Goal: Information Seeking & Learning: Learn about a topic

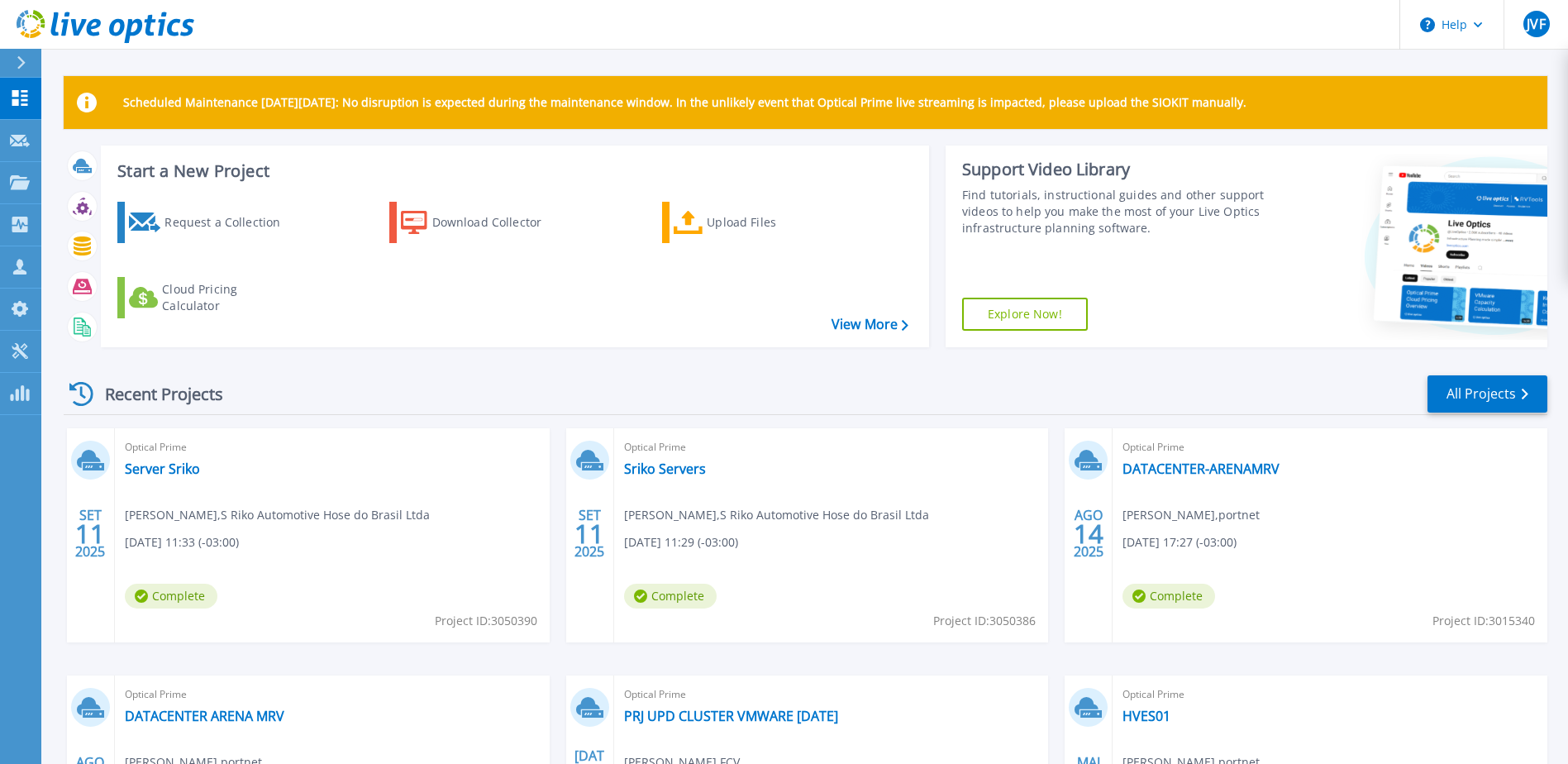
scroll to position [165, 0]
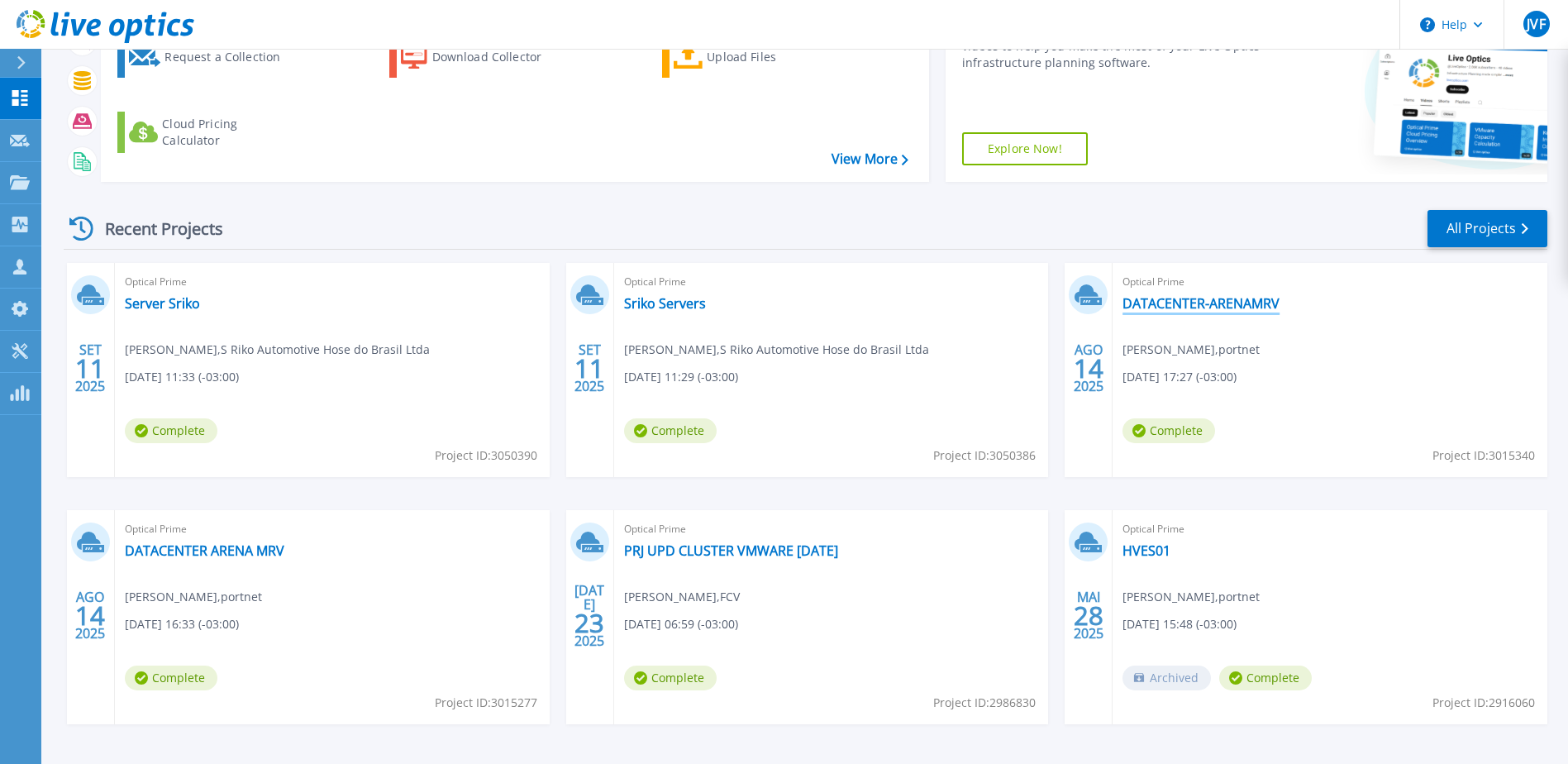
click at [1153, 305] on link "DATACENTER-ARENAMRV" at bounding box center [1200, 303] width 157 height 17
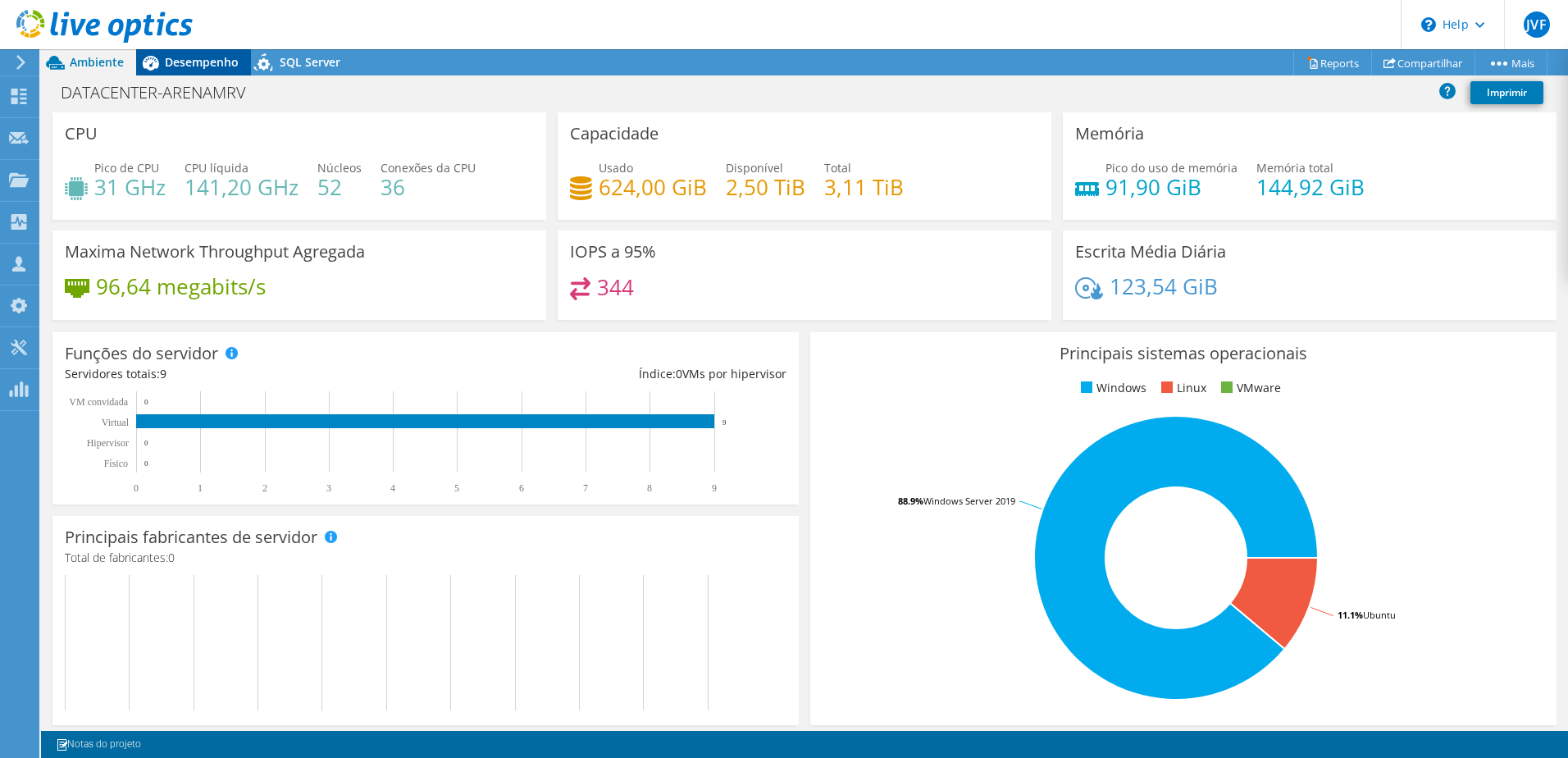
click at [198, 61] on span "Desempenho" at bounding box center [201, 62] width 74 height 16
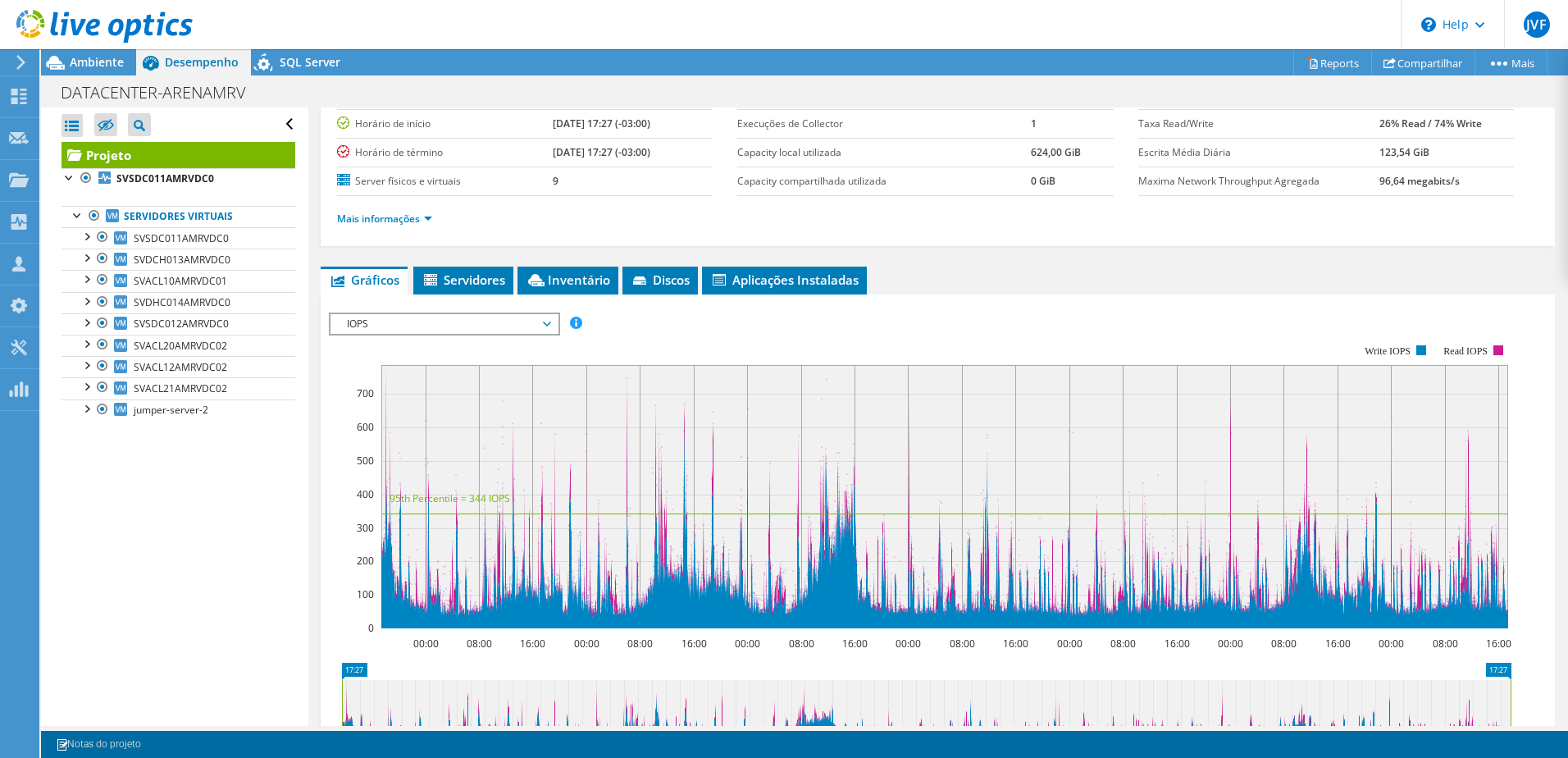
scroll to position [246, 0]
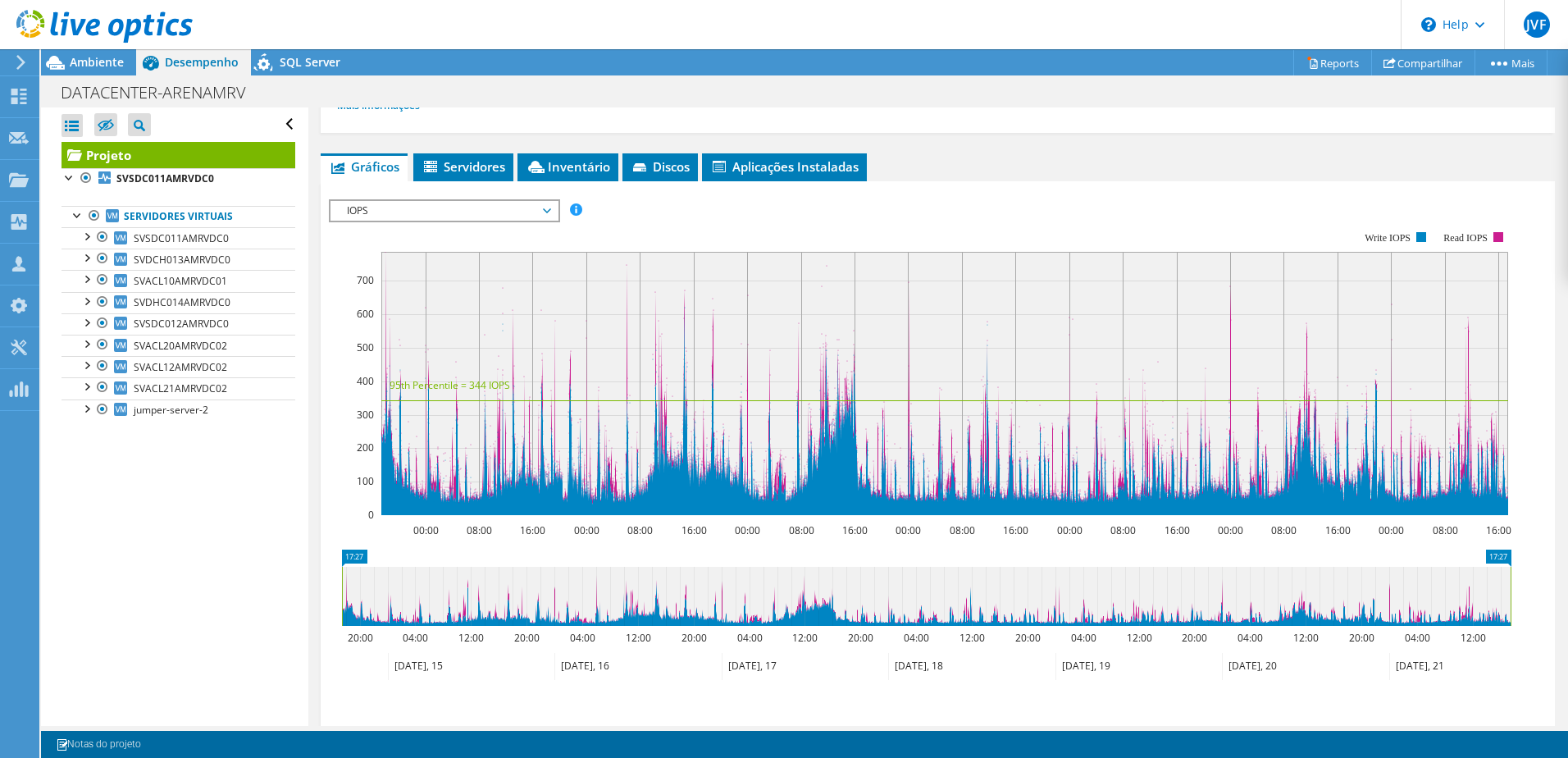
click at [426, 220] on span "IOPS" at bounding box center [443, 211] width 211 height 20
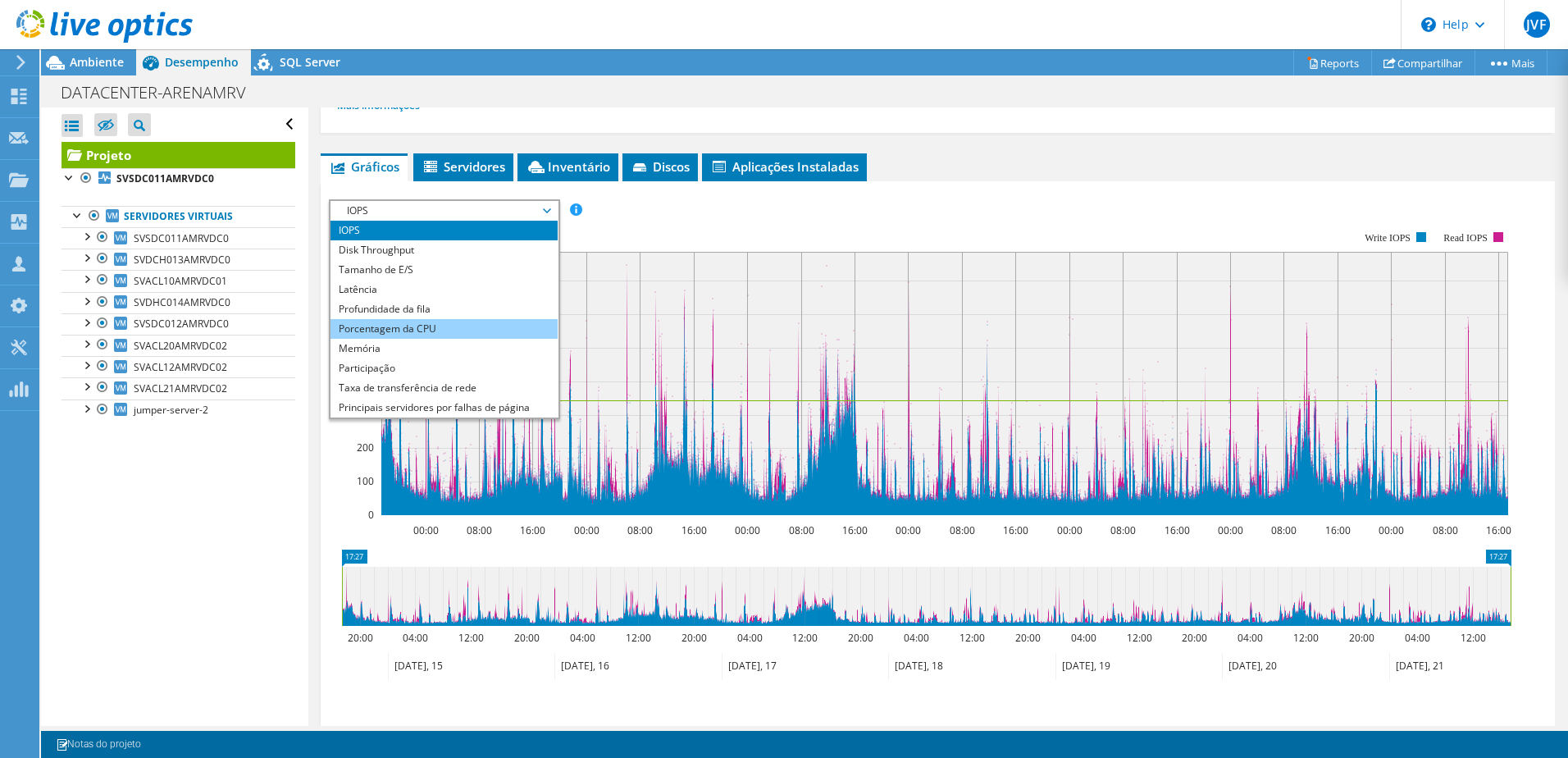
click at [442, 324] on li "Porcentagem da CPU" at bounding box center [444, 328] width 228 height 20
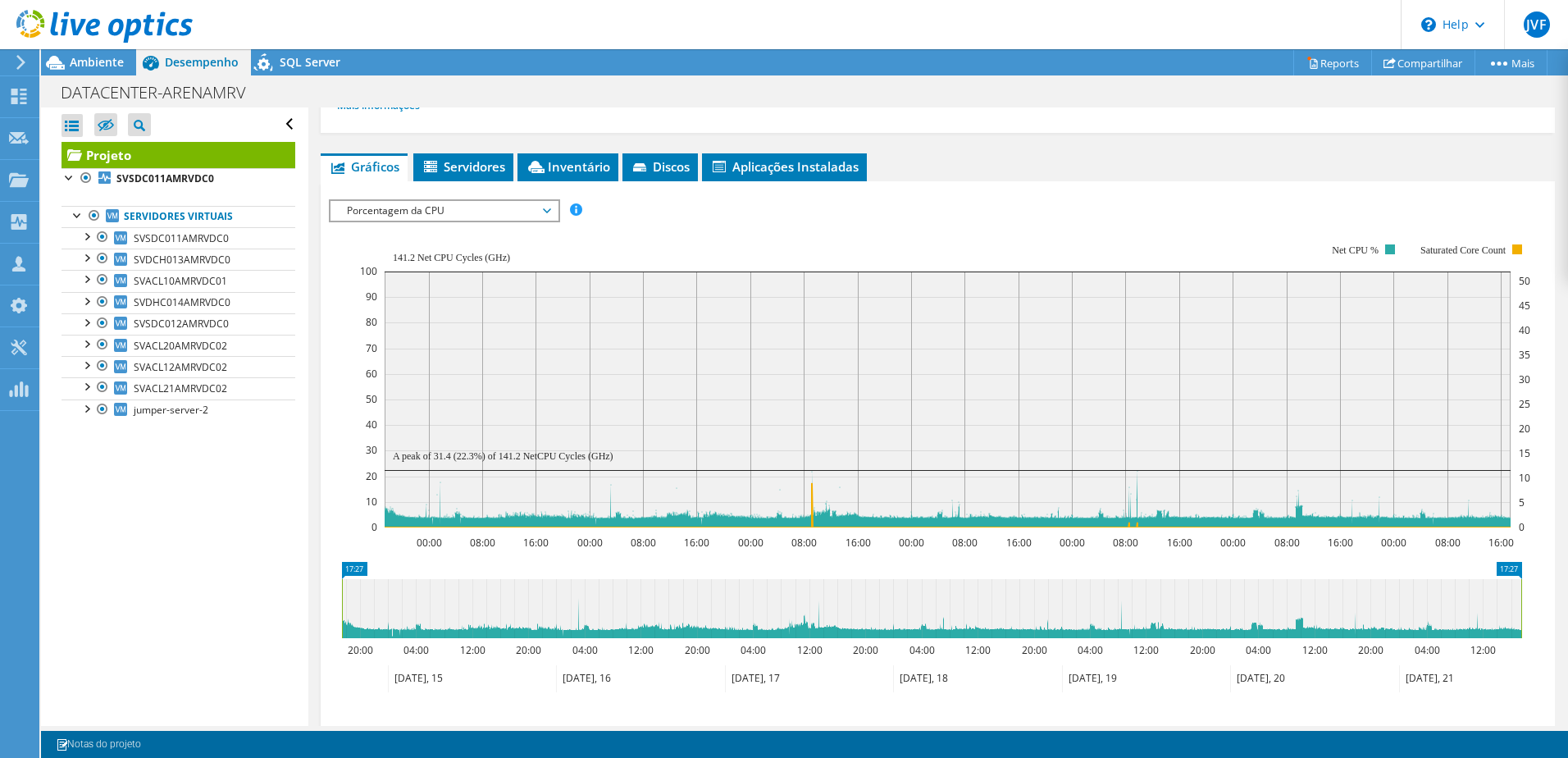
click at [521, 217] on span "Porcentagem da CPU" at bounding box center [443, 211] width 211 height 20
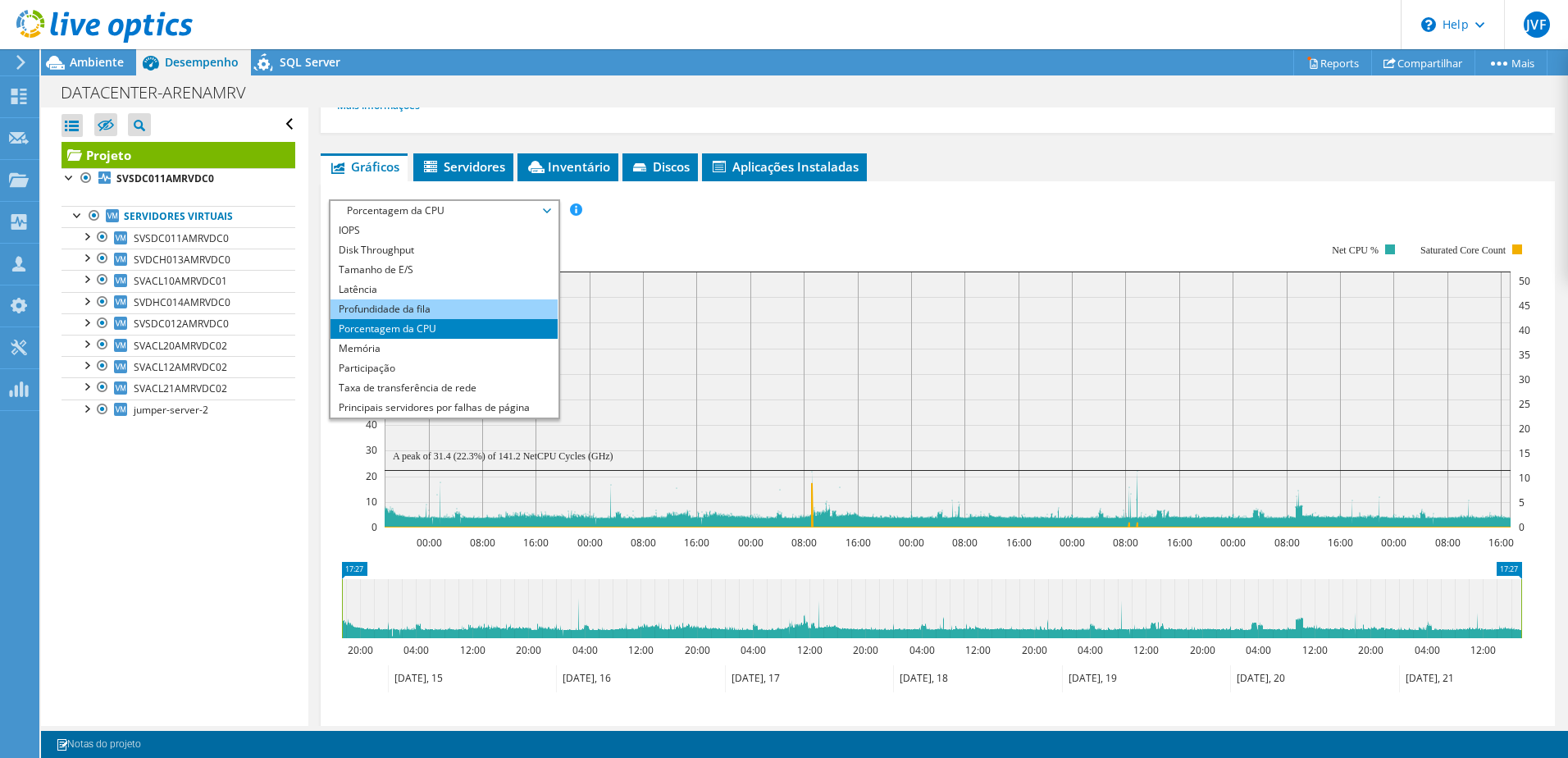
click at [431, 303] on li "Profundidade da fila" at bounding box center [444, 309] width 228 height 20
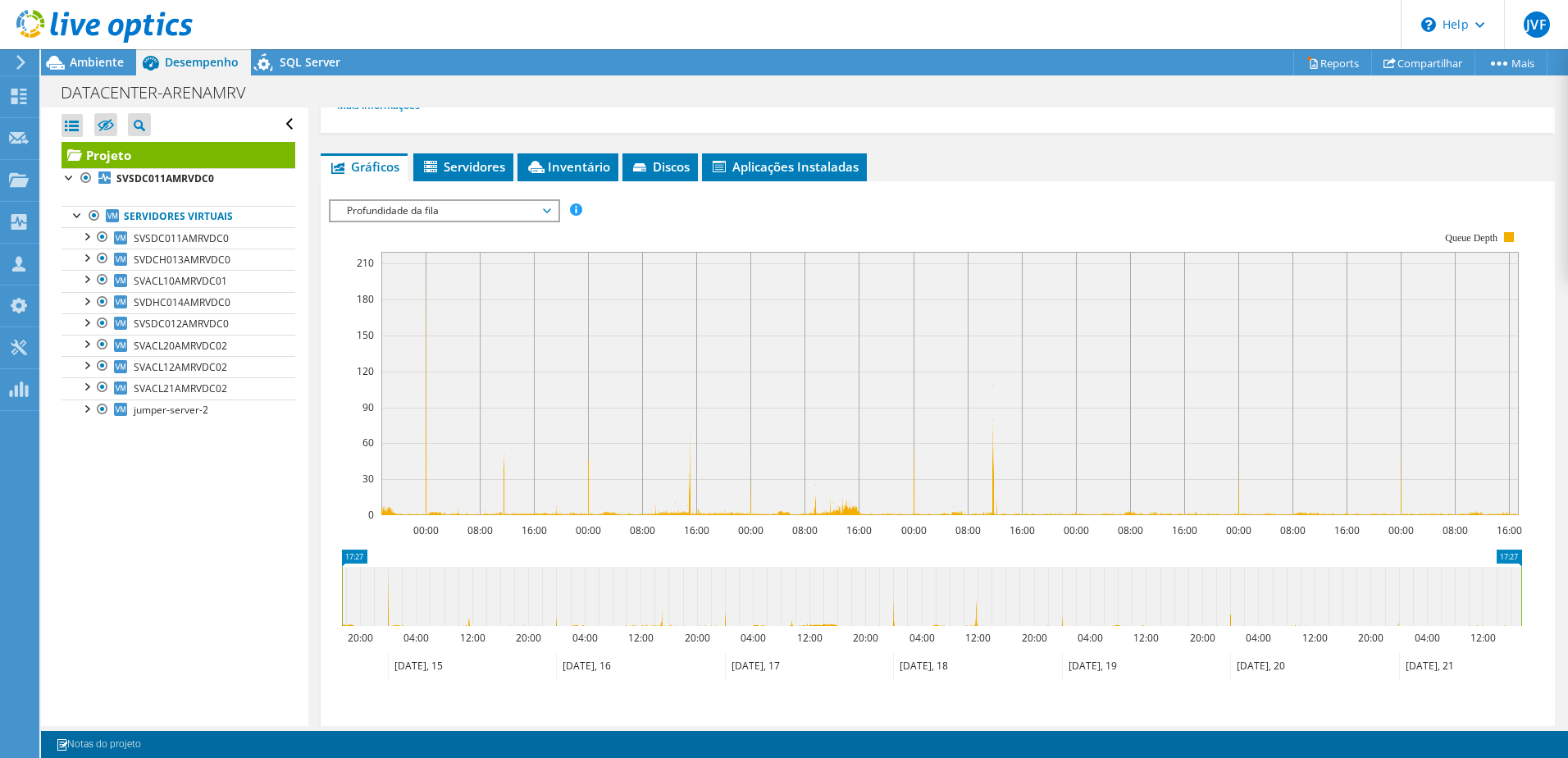
click at [408, 219] on span "Profundidade da fila" at bounding box center [443, 211] width 211 height 20
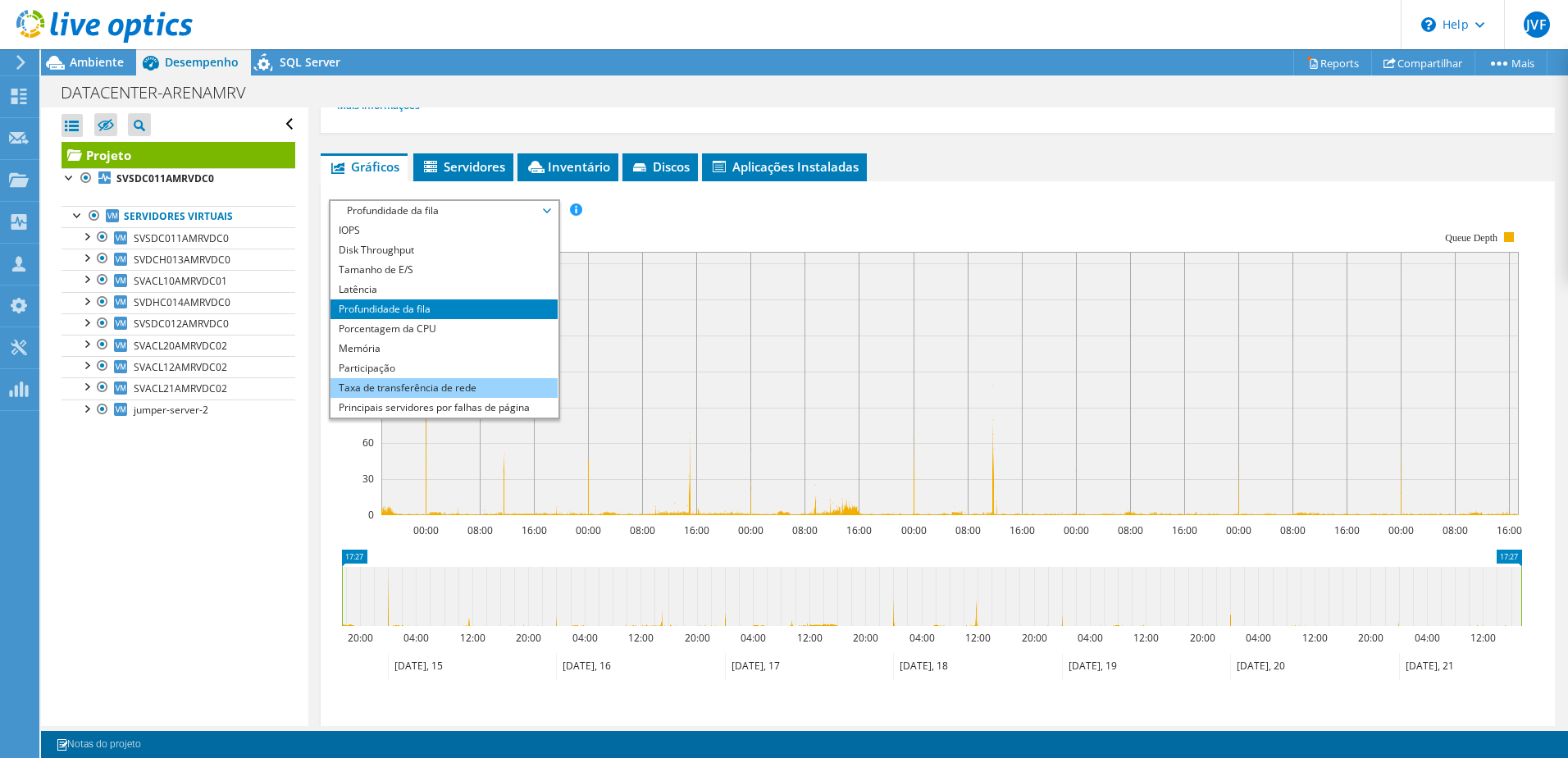
click at [431, 380] on li "Taxa de transferência de rede" at bounding box center [444, 388] width 228 height 20
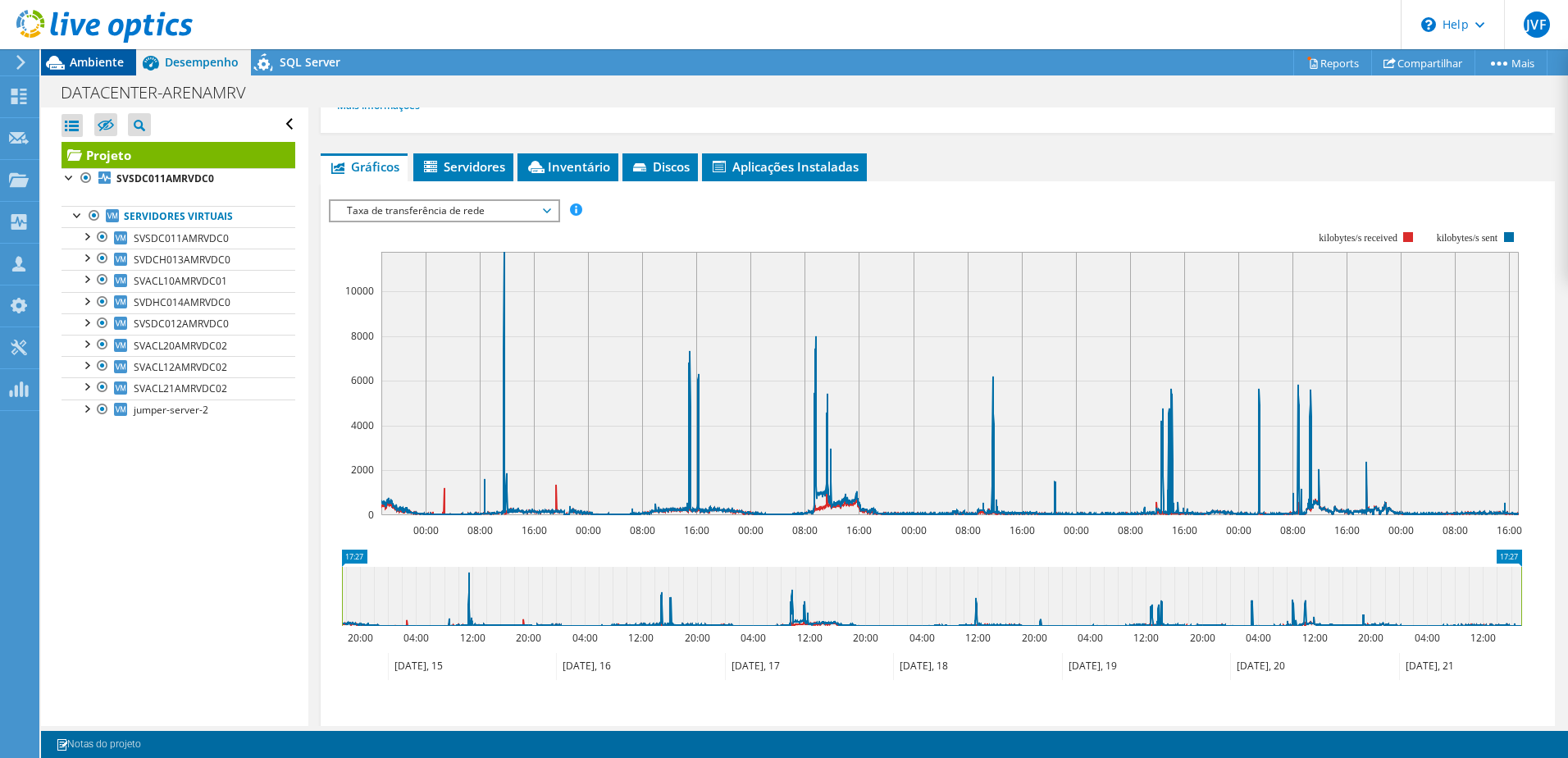
click at [97, 63] on span "Ambiente" at bounding box center [96, 62] width 54 height 16
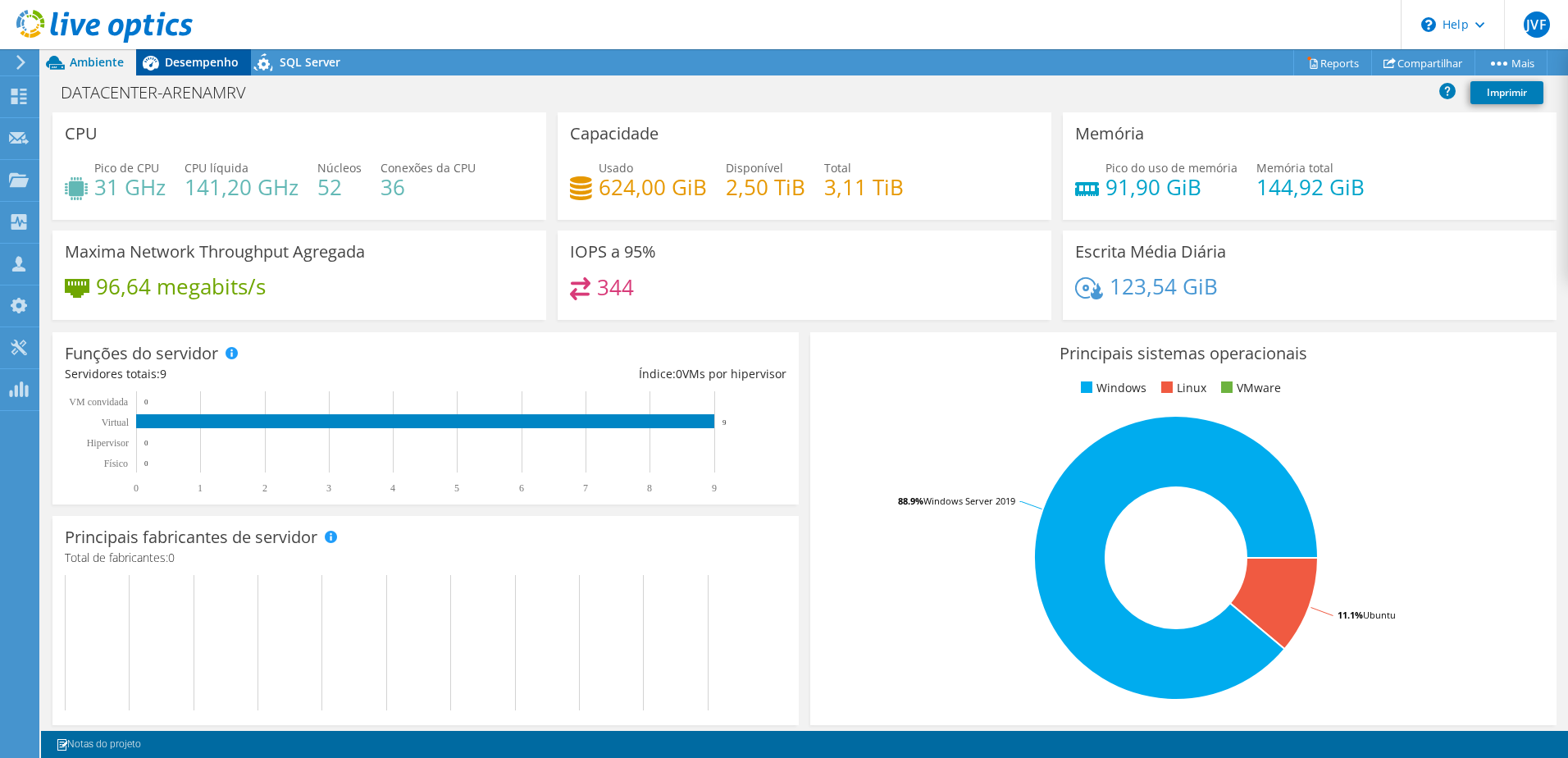
click at [162, 64] on icon at bounding box center [150, 62] width 28 height 28
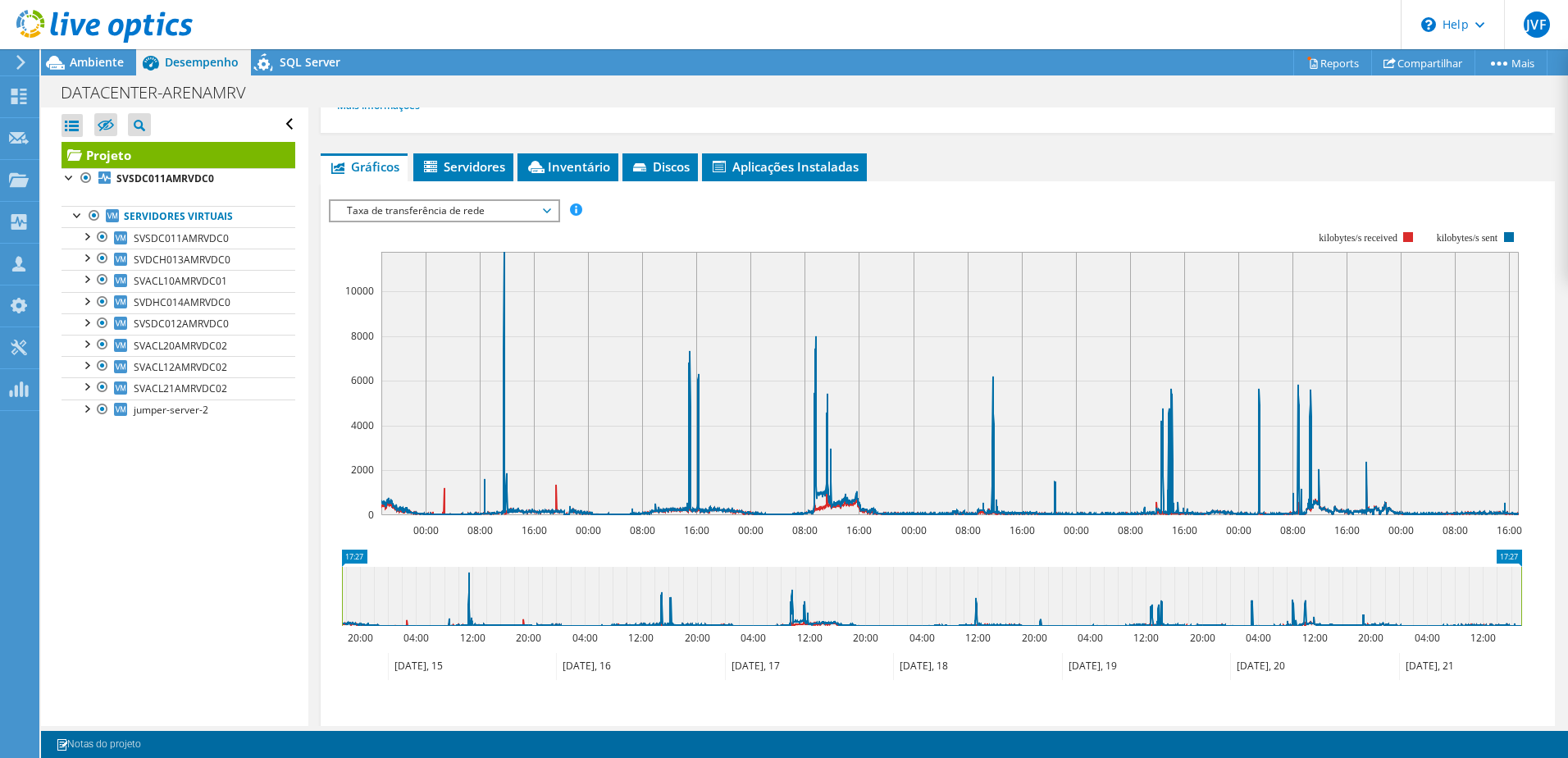
click at [358, 293] on text "10000" at bounding box center [359, 290] width 28 height 14
drag, startPoint x: 343, startPoint y: 597, endPoint x: 476, endPoint y: 606, distance: 133.3
click at [453, 606] on rect at bounding box center [449, 596] width 7 height 59
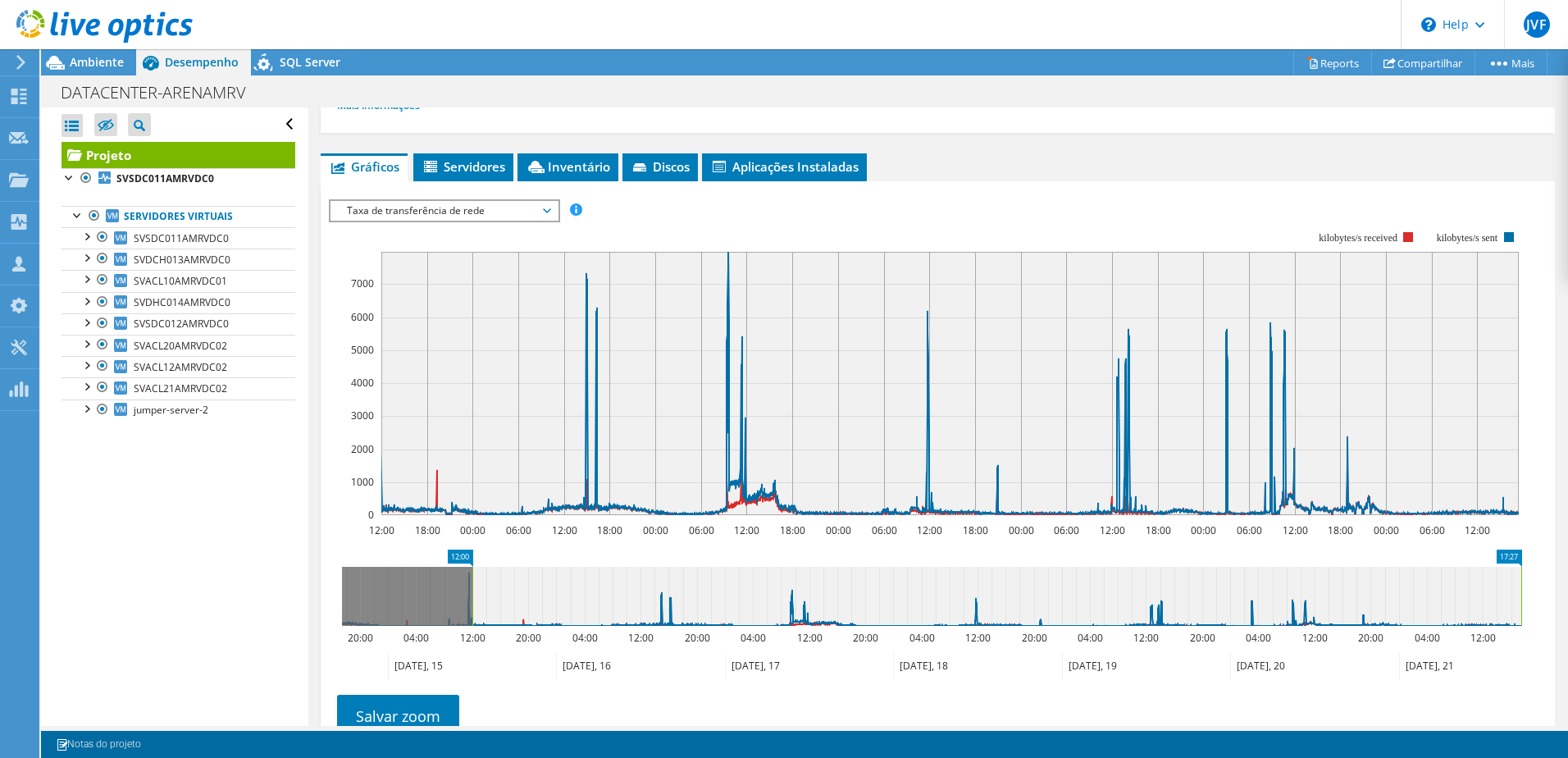
drag, startPoint x: 470, startPoint y: 599, endPoint x: 443, endPoint y: 598, distance: 27.0
click at [469, 598] on rect at bounding box center [472, 596] width 7 height 59
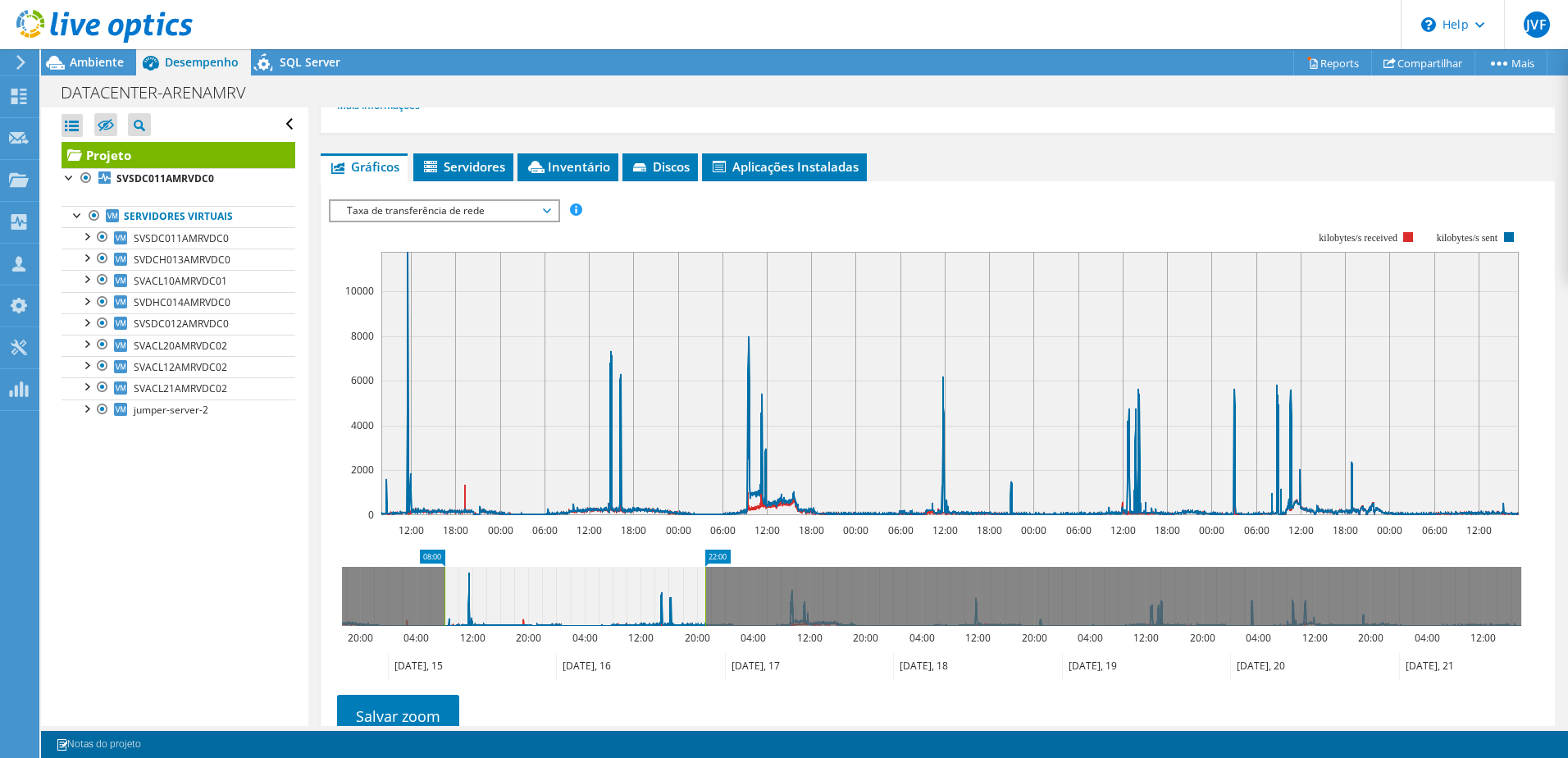
drag, startPoint x: 1519, startPoint y: 599, endPoint x: 703, endPoint y: 617, distance: 816.2
click at [703, 617] on rect at bounding box center [705, 596] width 7 height 59
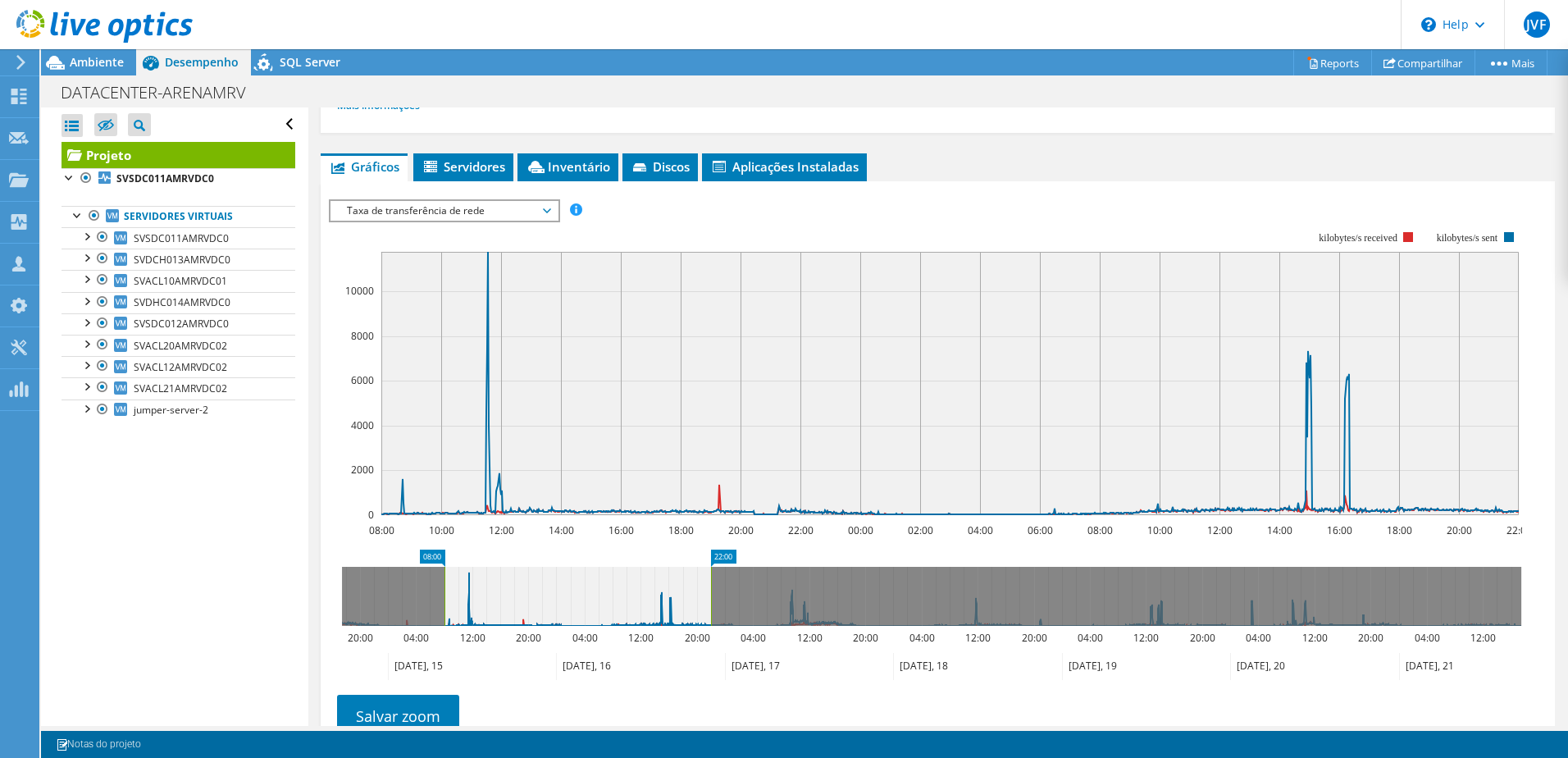
scroll to position [393, 0]
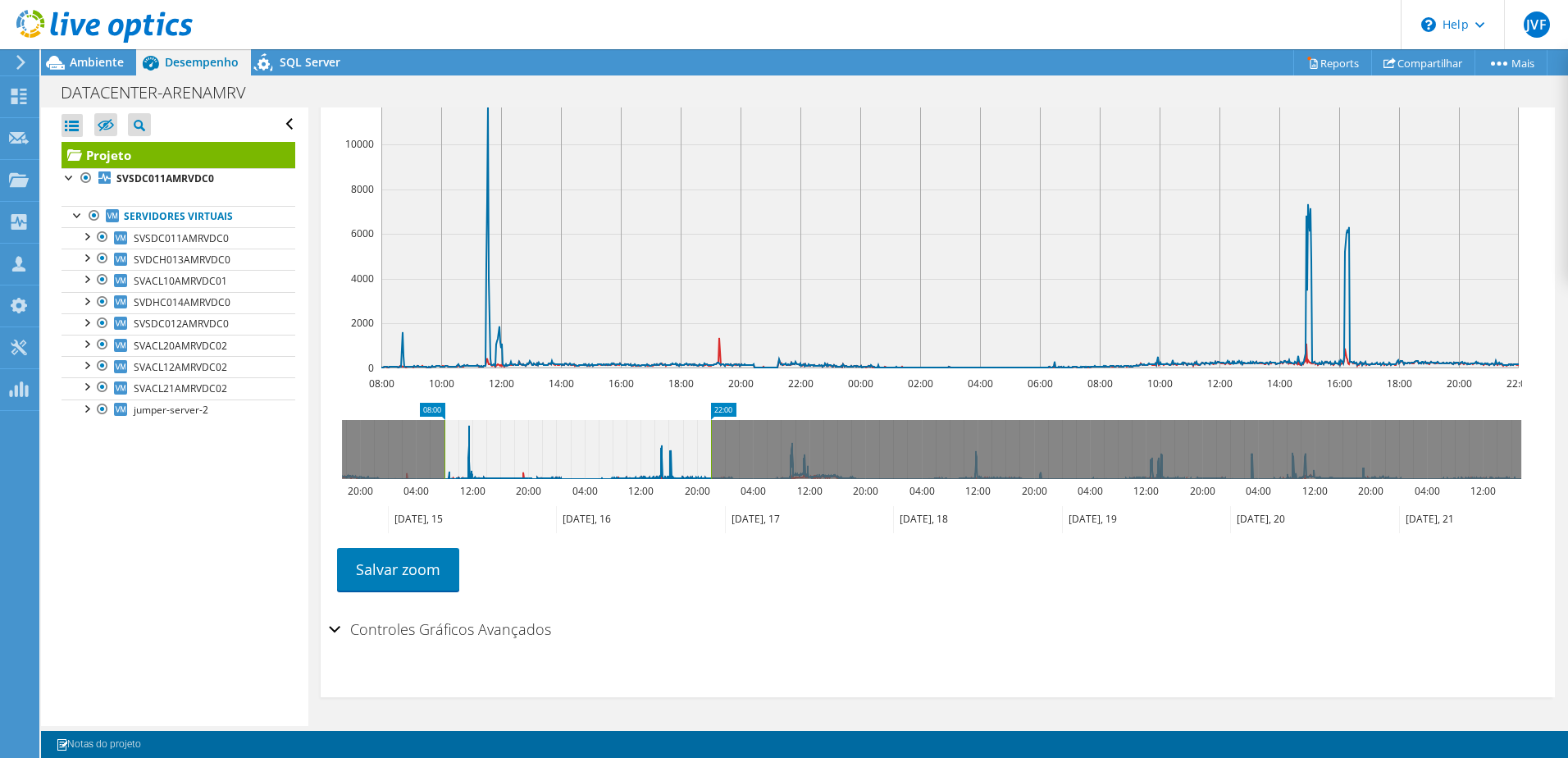
click at [335, 632] on div "Controles Gráficos Avançados" at bounding box center [937, 631] width 1218 height 35
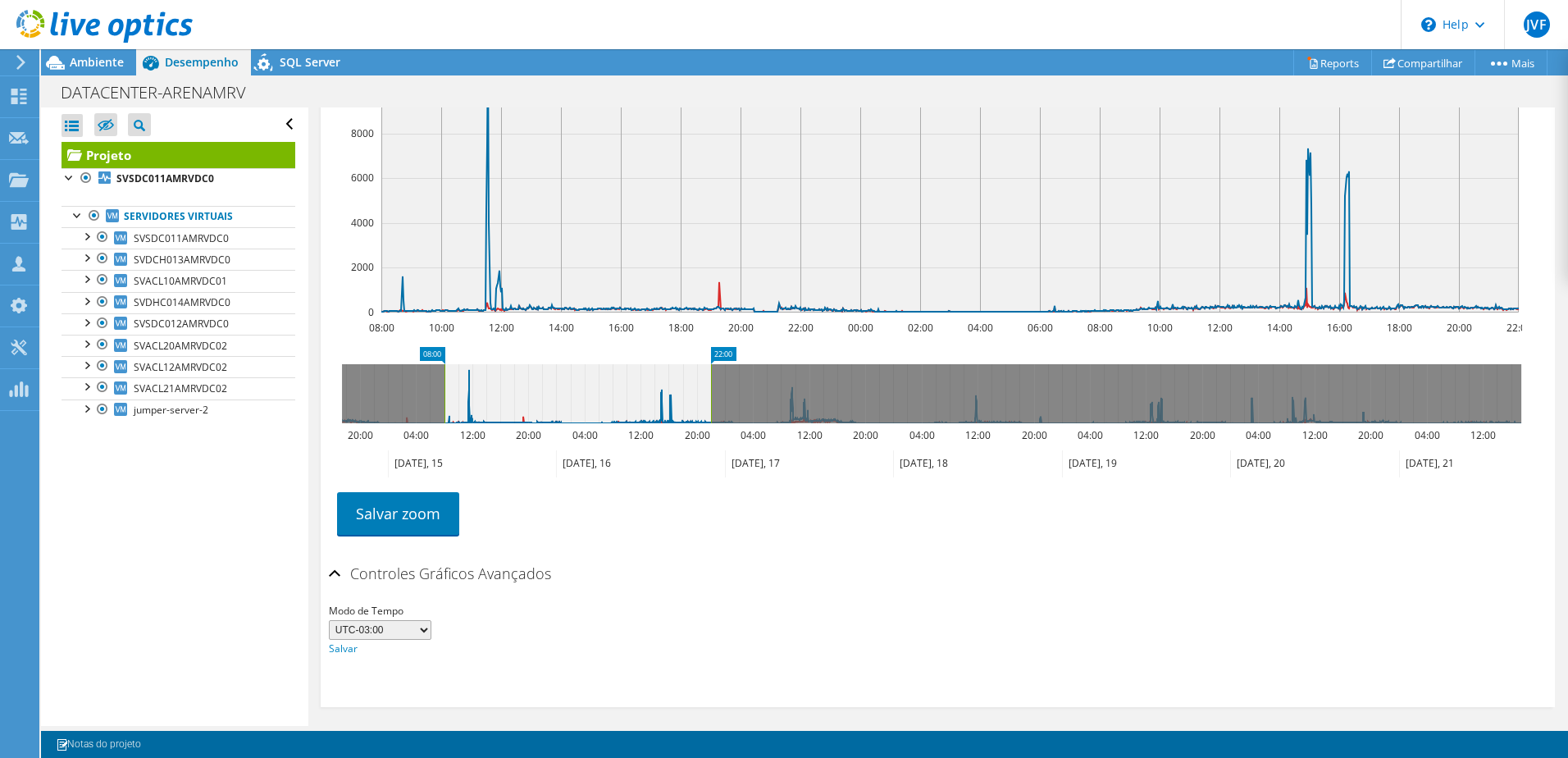
scroll to position [284, 0]
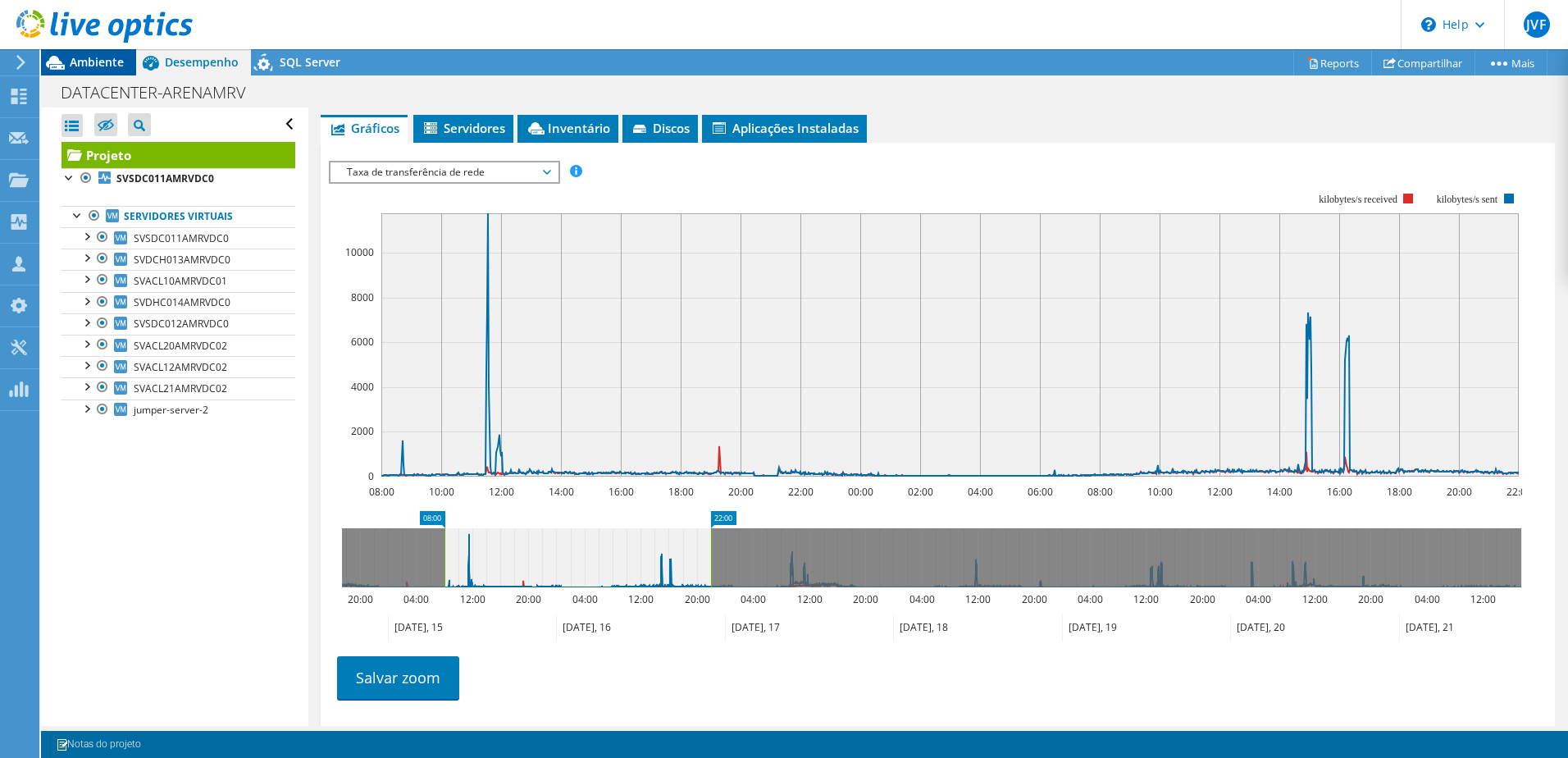
click at [97, 56] on span "Ambiente" at bounding box center [96, 62] width 54 height 16
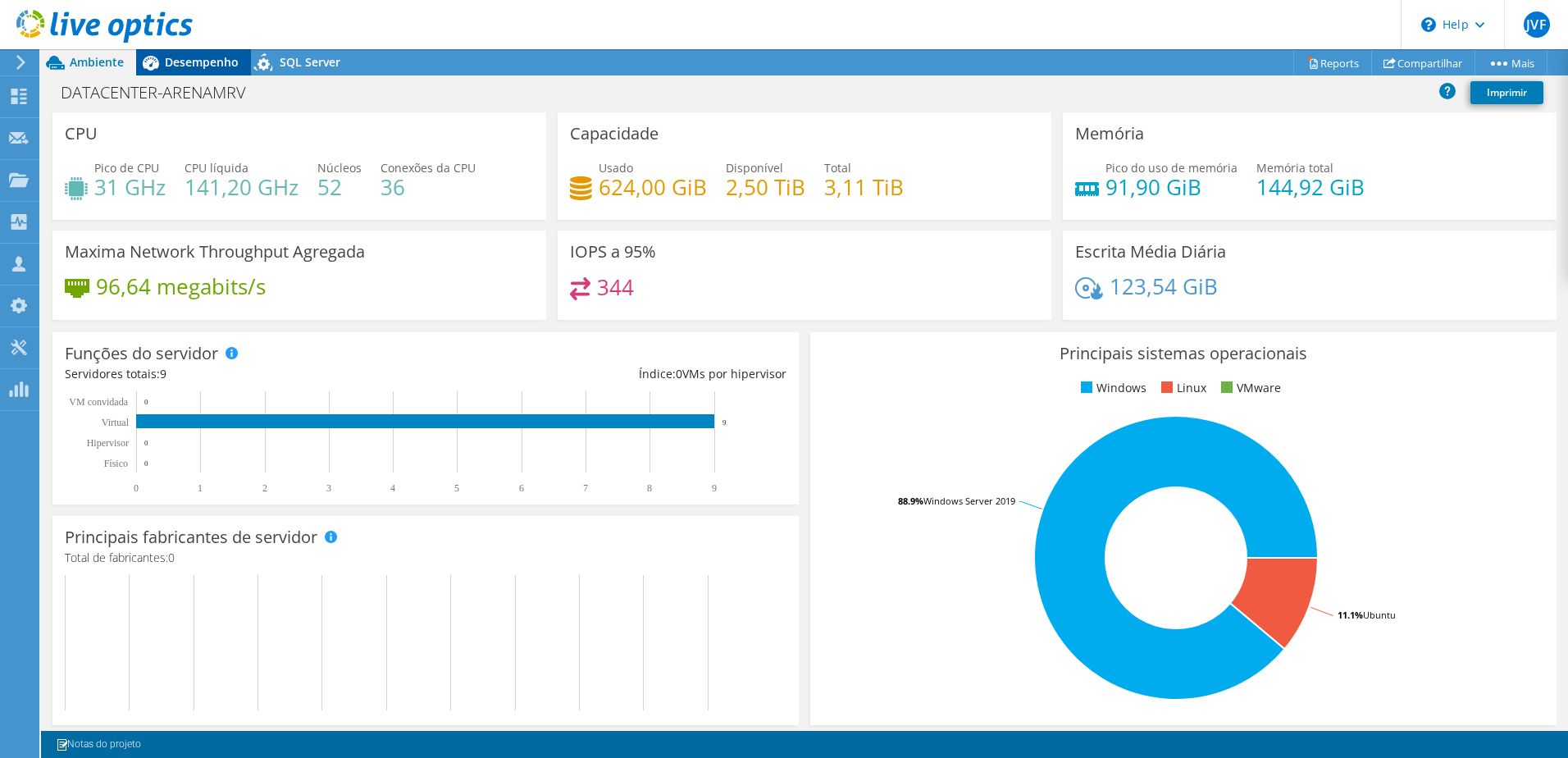
click at [178, 58] on span "Desempenho" at bounding box center [201, 62] width 74 height 16
